Goal: Information Seeking & Learning: Learn about a topic

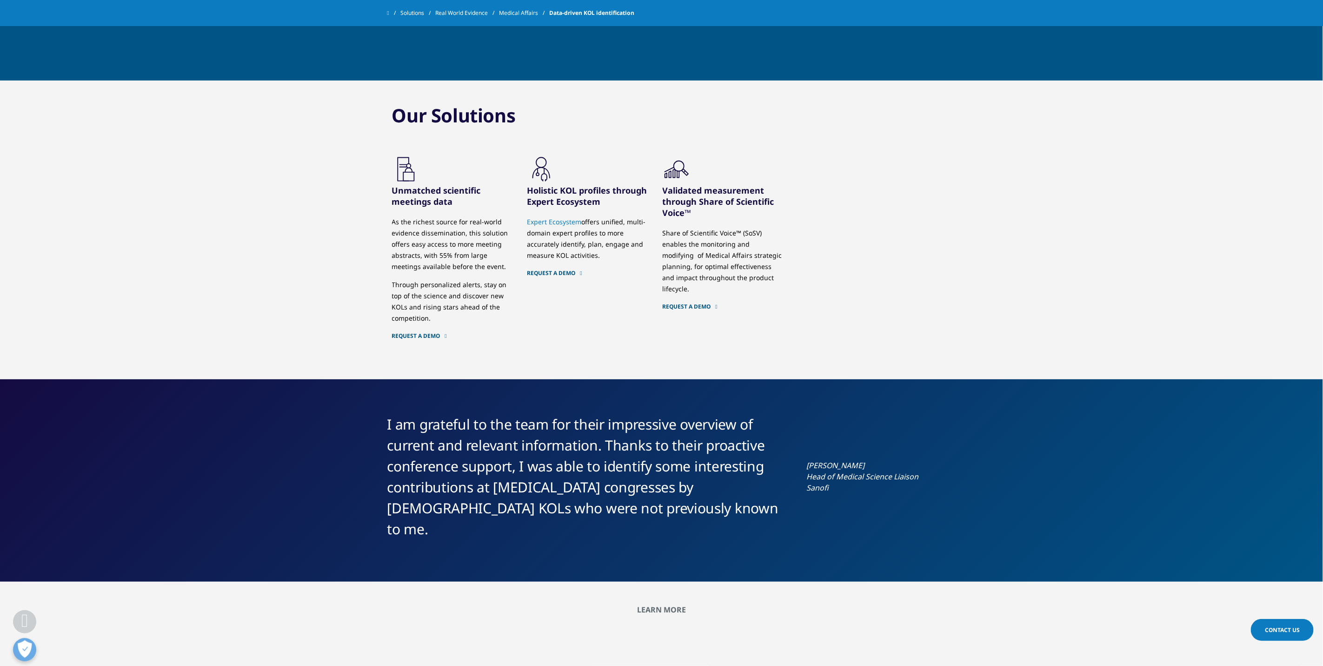
scroll to position [1186, 0]
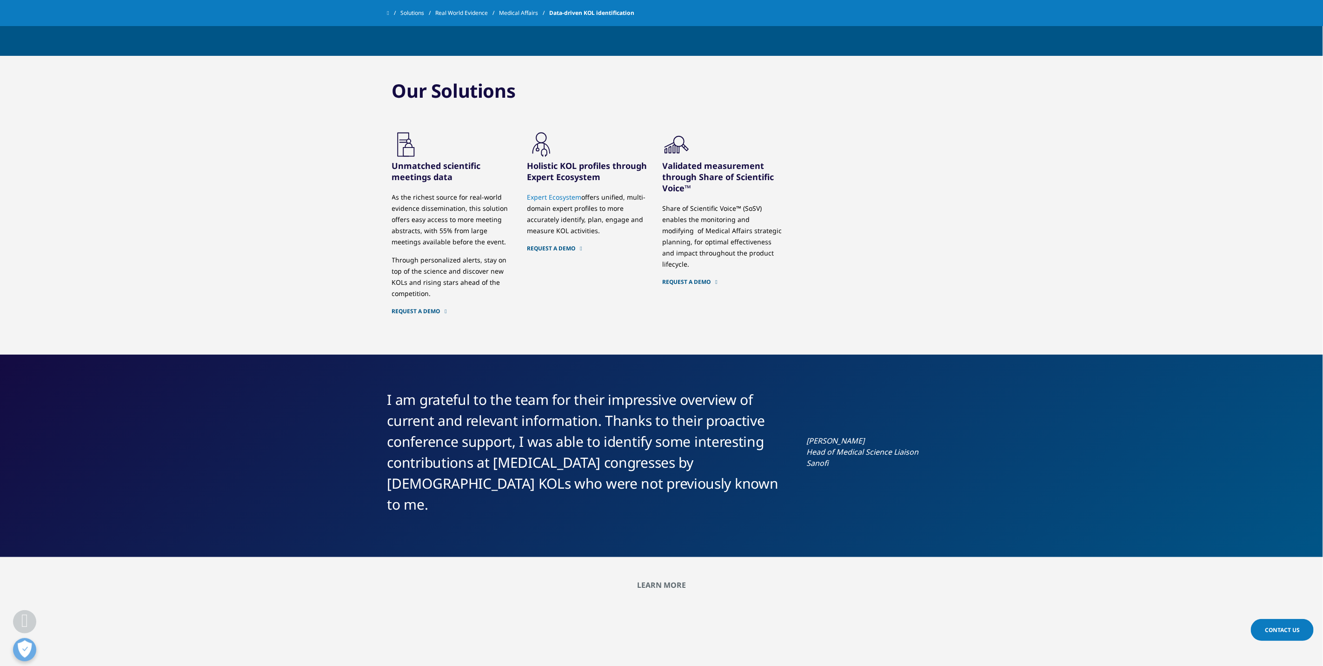
click at [422, 162] on h3 "Unmatched scientific meetings data" at bounding box center [452, 171] width 121 height 22
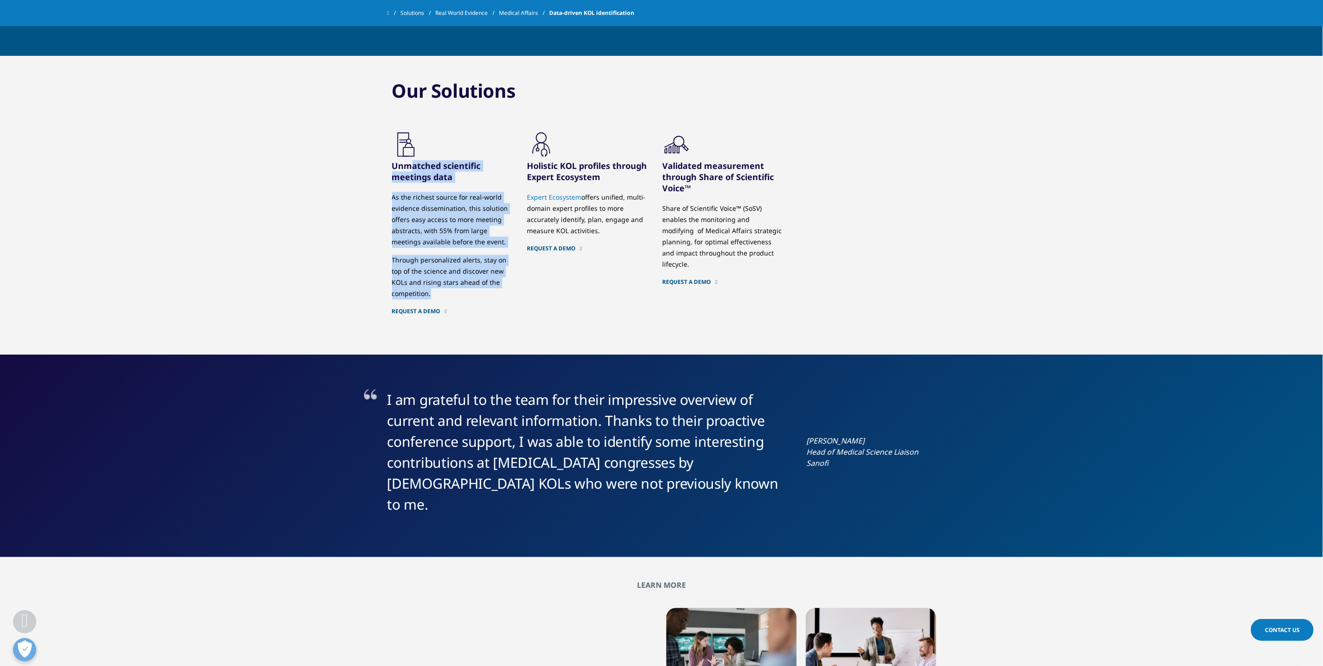
drag, startPoint x: 409, startPoint y: 155, endPoint x: 461, endPoint y: 282, distance: 136.8
click at [461, 282] on div "Unmatched scientific meetings data As the richest source for real-world evidenc…" at bounding box center [452, 237] width 121 height 155
click at [458, 279] on p "Through personalized alerts, stay on top of the science and discover new KOLs a…" at bounding box center [452, 277] width 121 height 45
drag, startPoint x: 437, startPoint y: 280, endPoint x: 385, endPoint y: 187, distance: 106.4
click at [385, 187] on div "Our Solutions .cls-1{fill:#231f20;} Unmatched scientific meetings data" at bounding box center [661, 205] width 1323 height 299
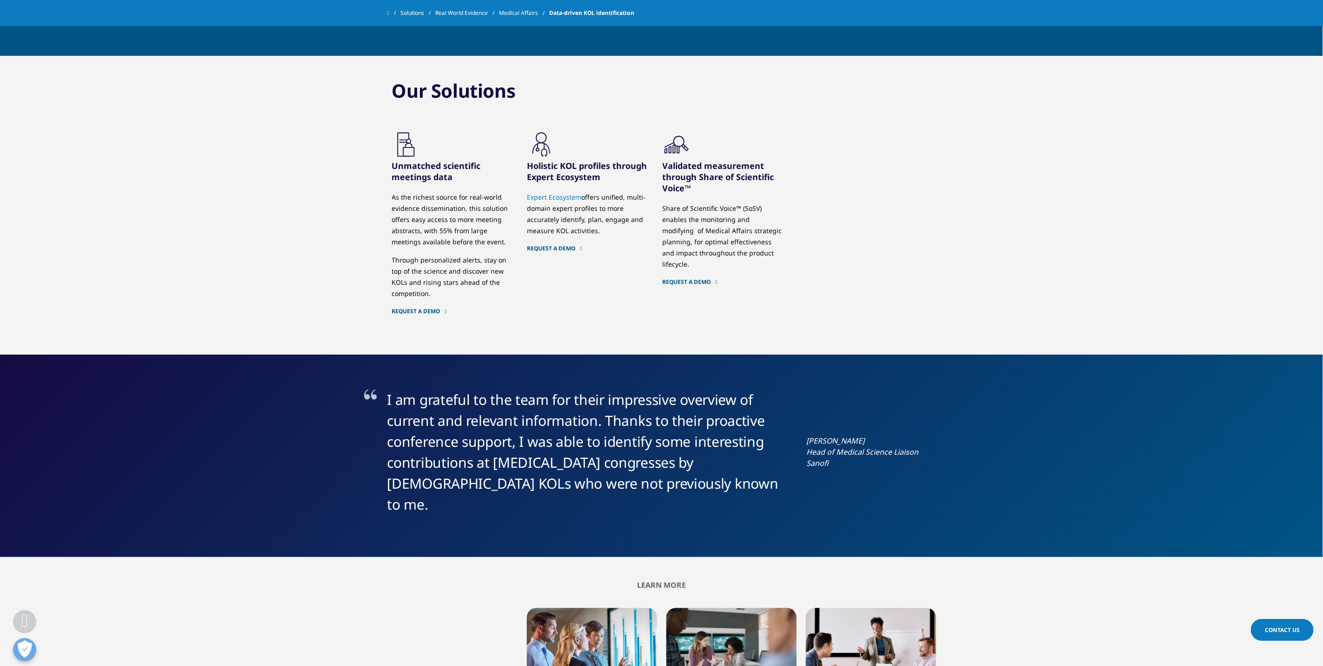
drag, startPoint x: 385, startPoint y: 187, endPoint x: 328, endPoint y: 225, distance: 68.2
click at [339, 212] on div "Our Solutions .cls-1{fill:#231f20;} Unmatched scientific meetings data" at bounding box center [661, 205] width 1323 height 299
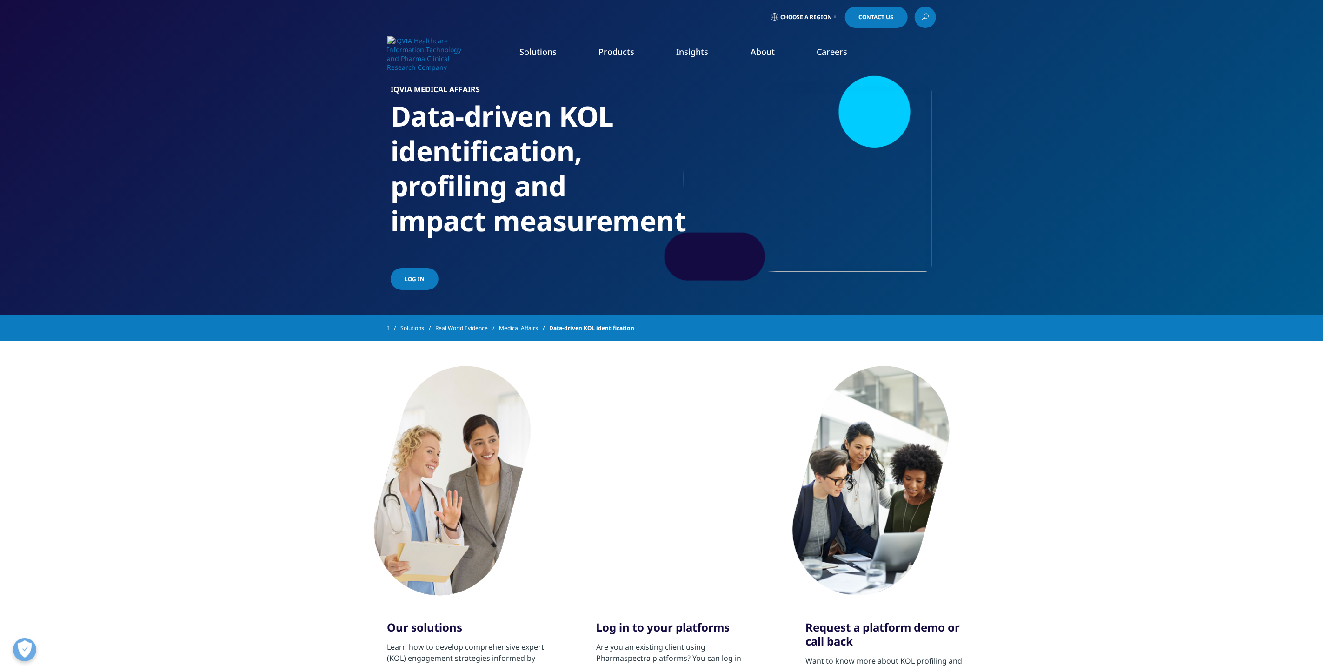
scroll to position [0, 0]
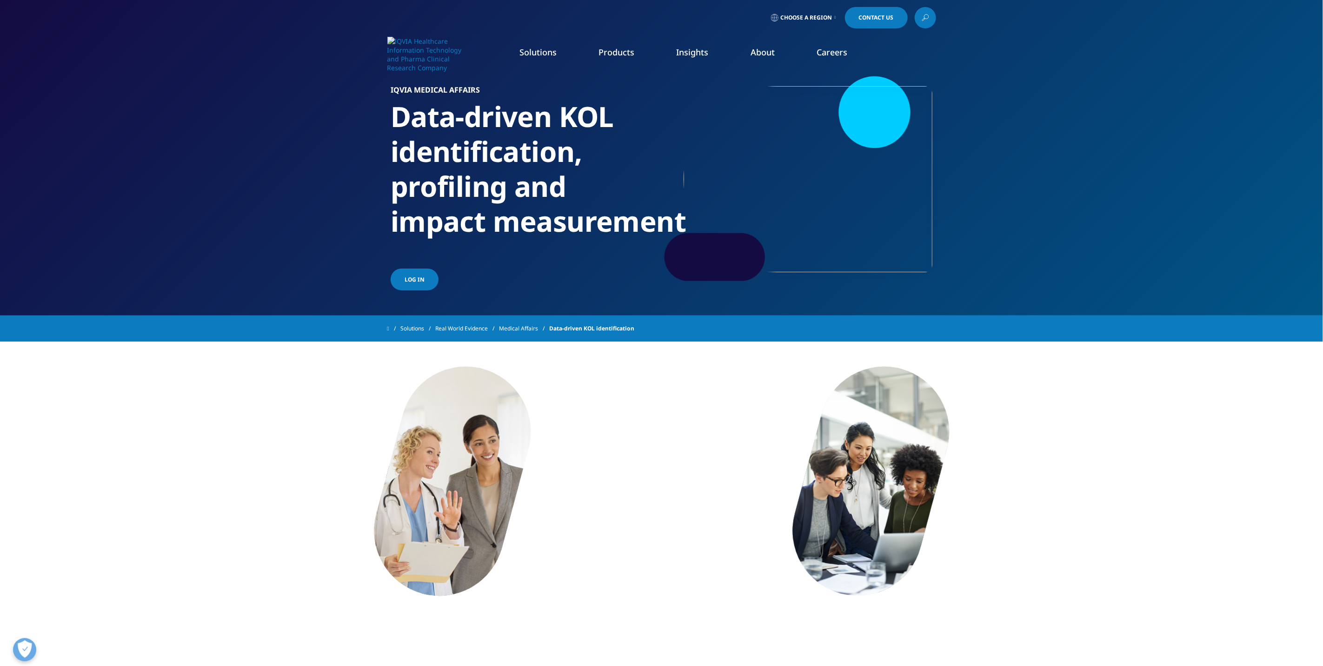
click at [310, 115] on section "IQVIA Medical Affairs Data-driven KOL identification, profiling and impact meas…" at bounding box center [661, 157] width 1323 height 315
click at [1132, 76] on div "Solutions quick find a capability Clear Search Loading SOLUTIONS Research & Dev…" at bounding box center [661, 55] width 1323 height 44
click at [200, 45] on div "Solutions quick find a capability Clear Search Loading SOLUTIONS Research & Dev…" at bounding box center [661, 55] width 1323 height 44
